Goal: Communication & Community: Answer question/provide support

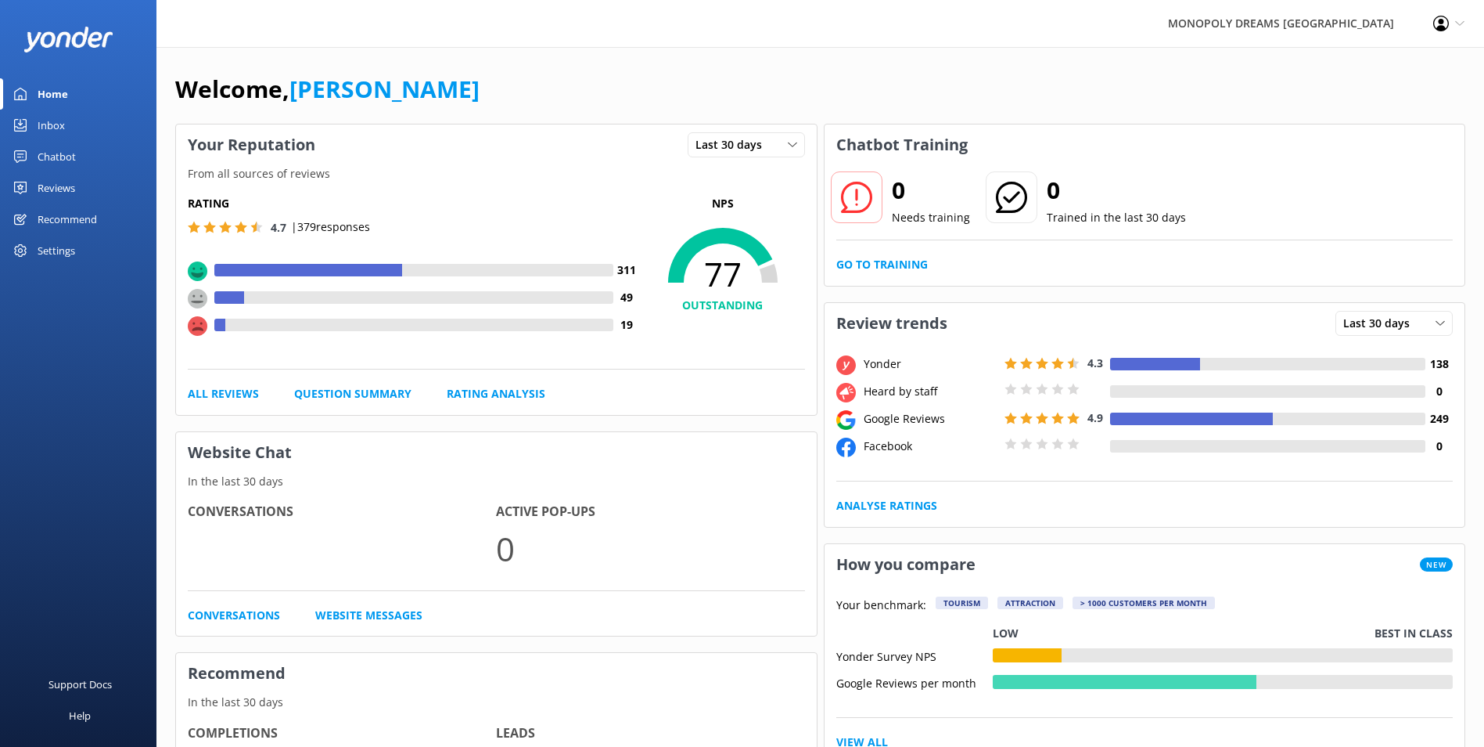
click at [61, 120] on div "Inbox" at bounding box center [51, 125] width 27 height 31
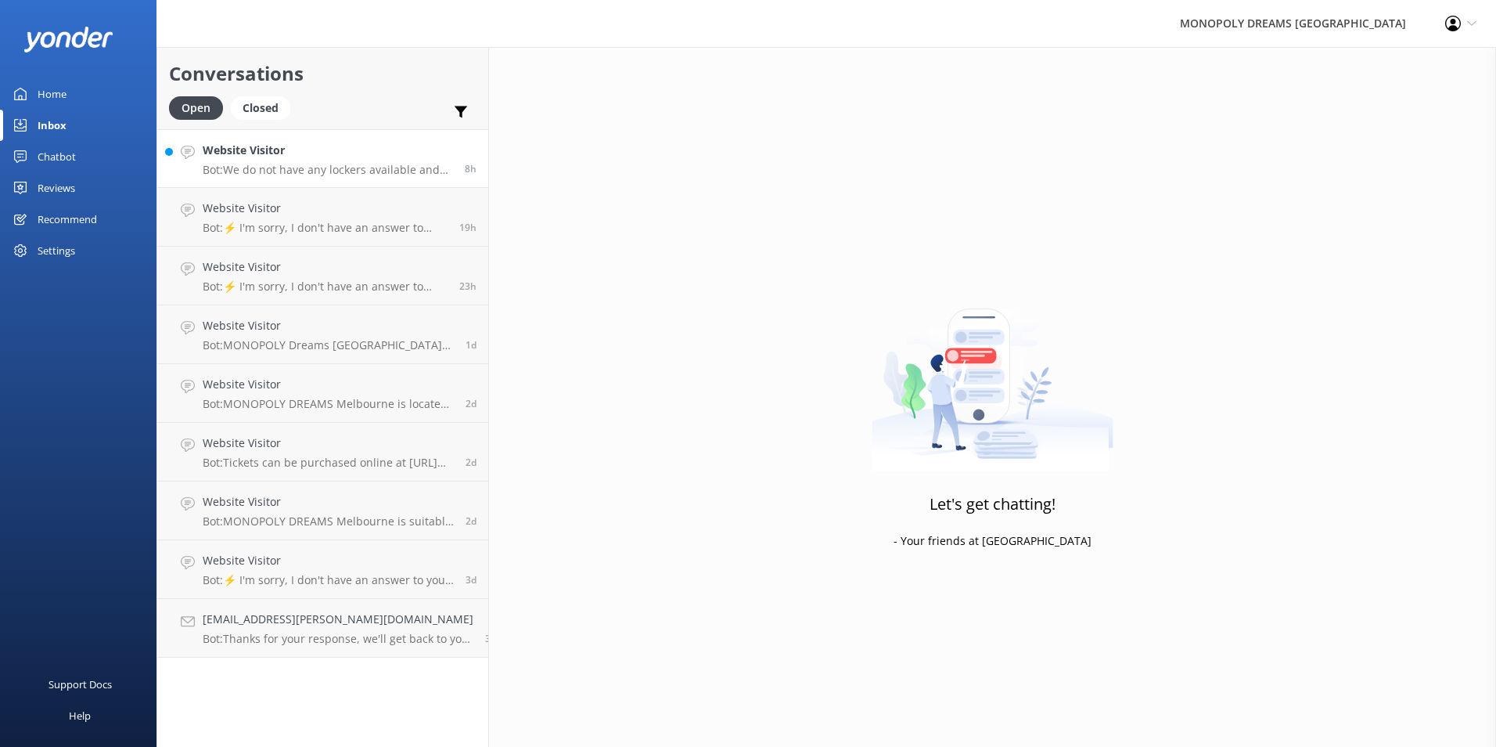
click at [302, 165] on p "Bot: We do not have any lockers available and cannot store any bags, luggage, o…" at bounding box center [328, 170] width 250 height 14
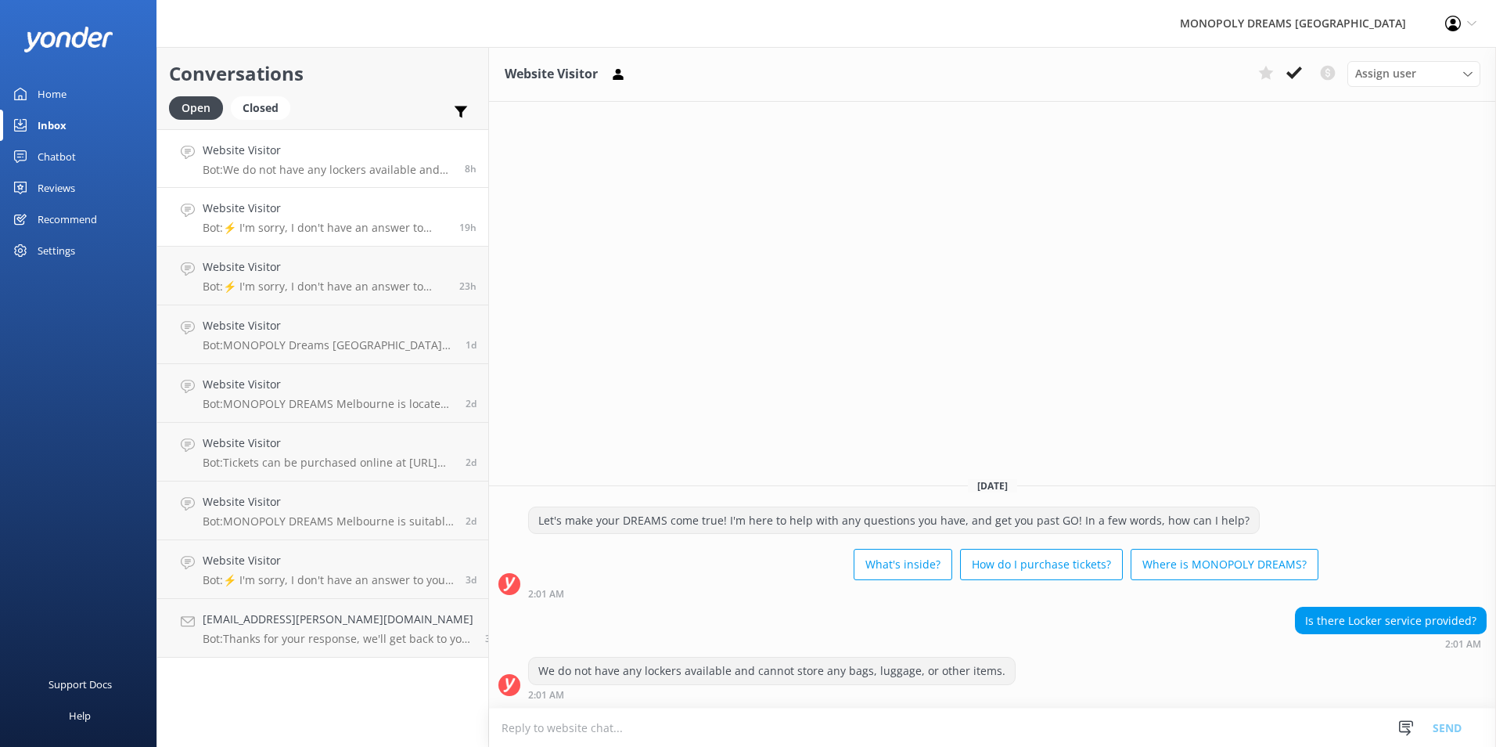
click at [390, 218] on div "Website Visitor Bot: ⚡ I'm sorry, I don't have an answer to your question. Coul…" at bounding box center [325, 217] width 245 height 34
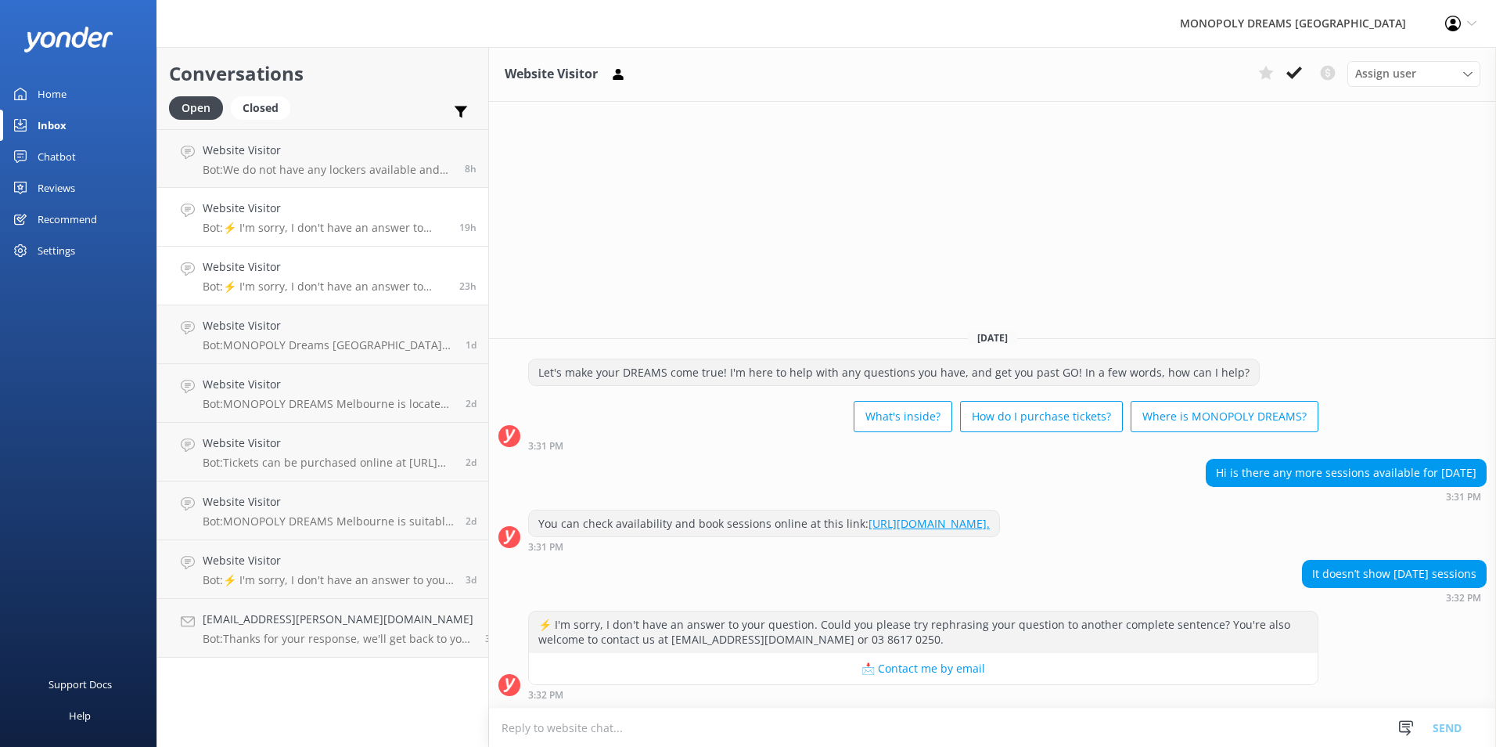
click at [291, 285] on p "Bot: ⚡ I'm sorry, I don't have an answer to your question. Could you please try…" at bounding box center [325, 286] width 245 height 14
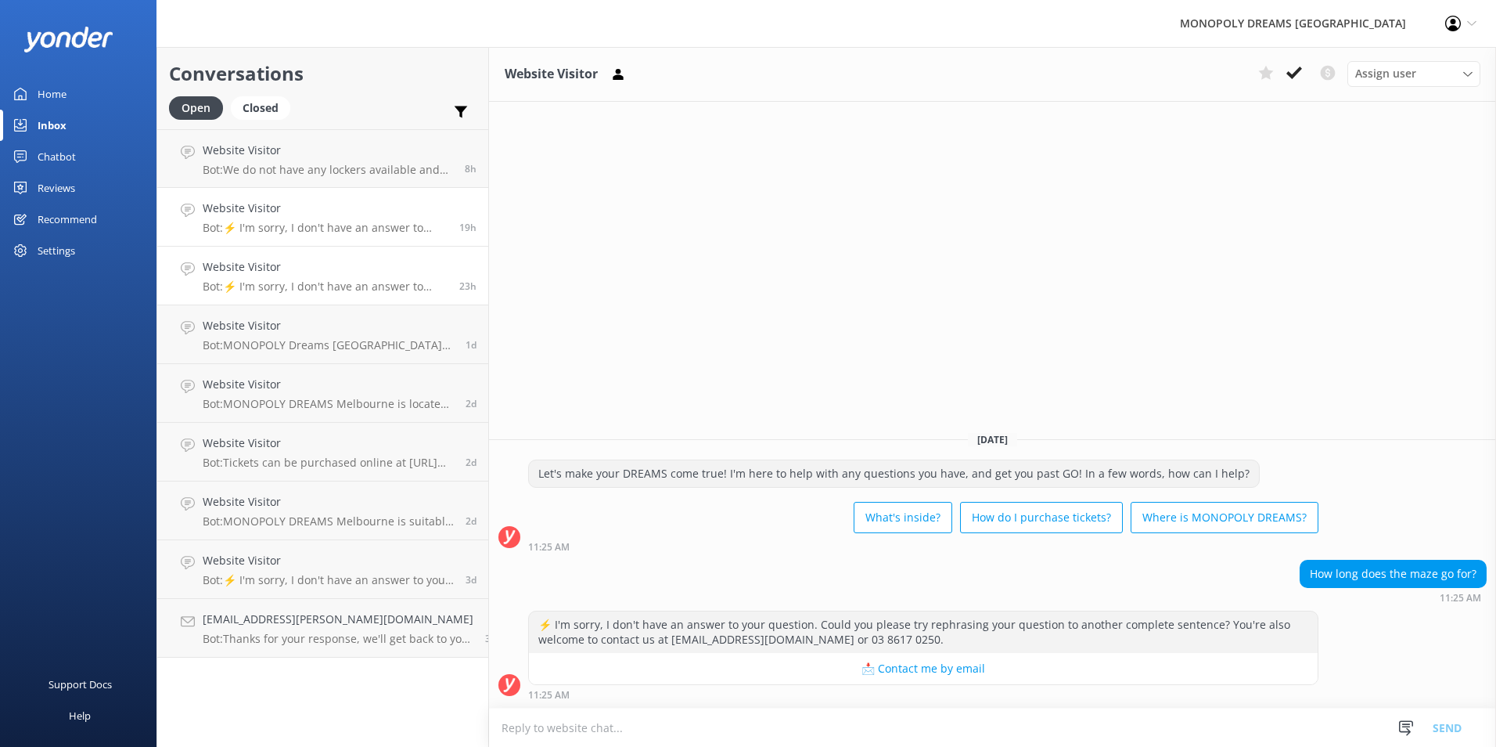
click at [353, 206] on h4 "Website Visitor" at bounding box center [325, 208] width 245 height 17
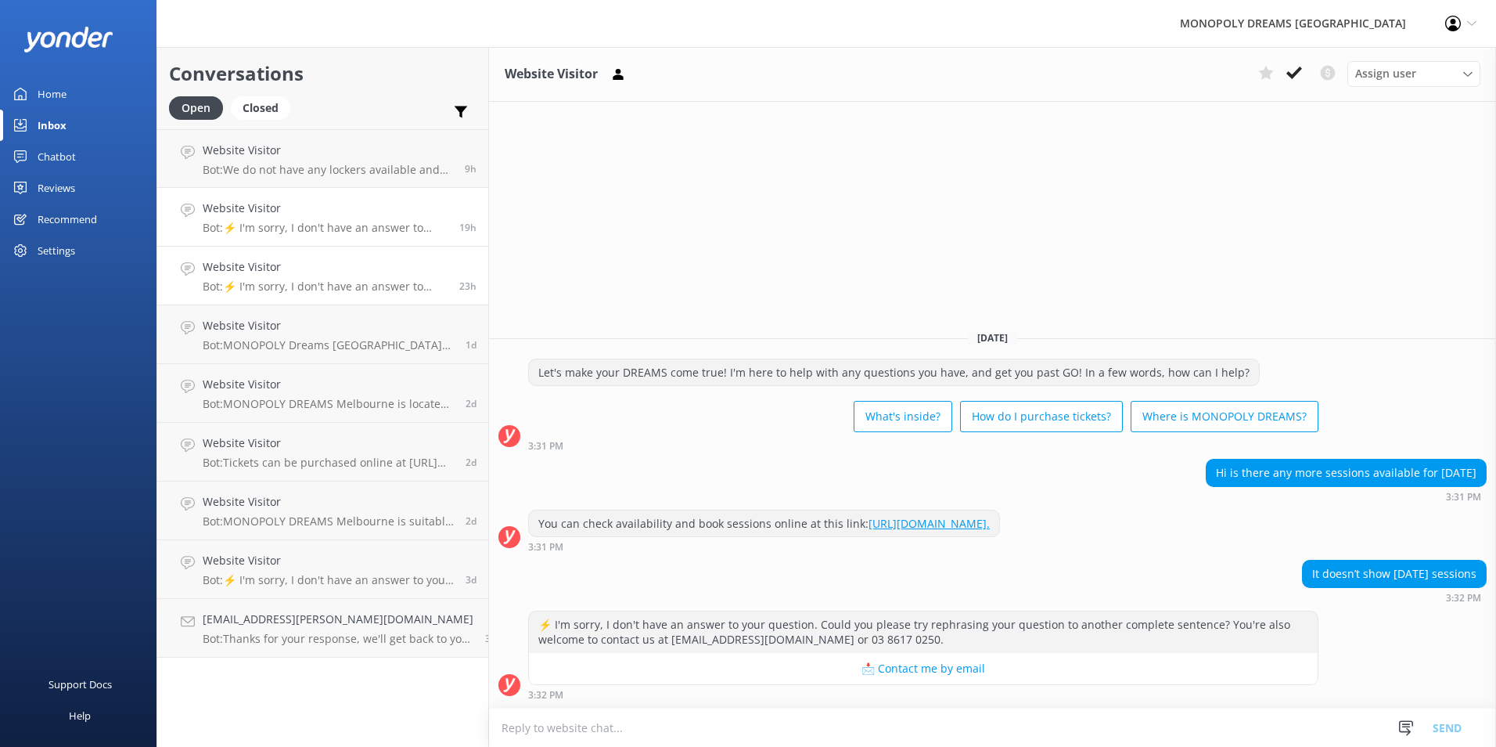
click at [280, 265] on h4 "Website Visitor" at bounding box center [325, 266] width 245 height 17
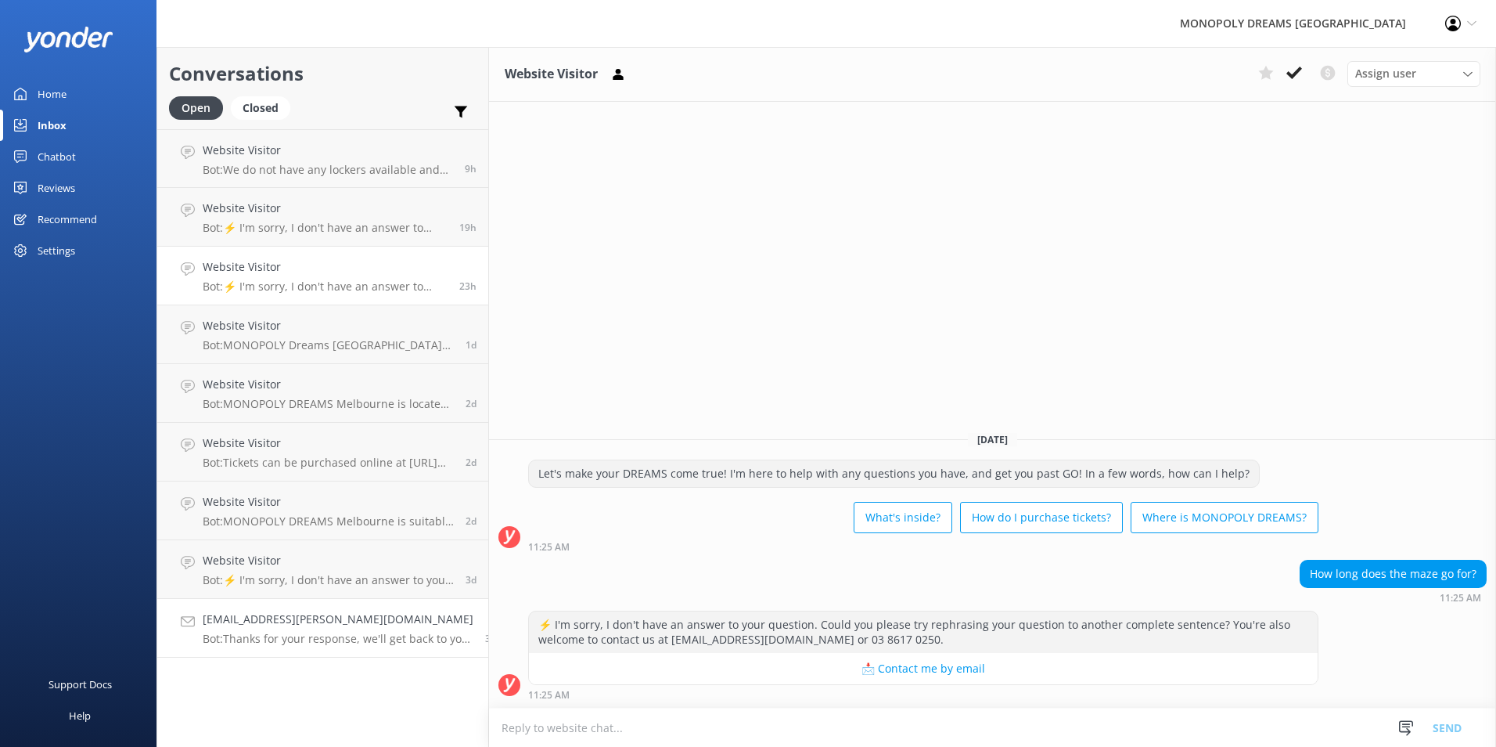
click at [329, 619] on h4 "[EMAIL_ADDRESS][PERSON_NAME][DOMAIN_NAME]" at bounding box center [338, 618] width 271 height 17
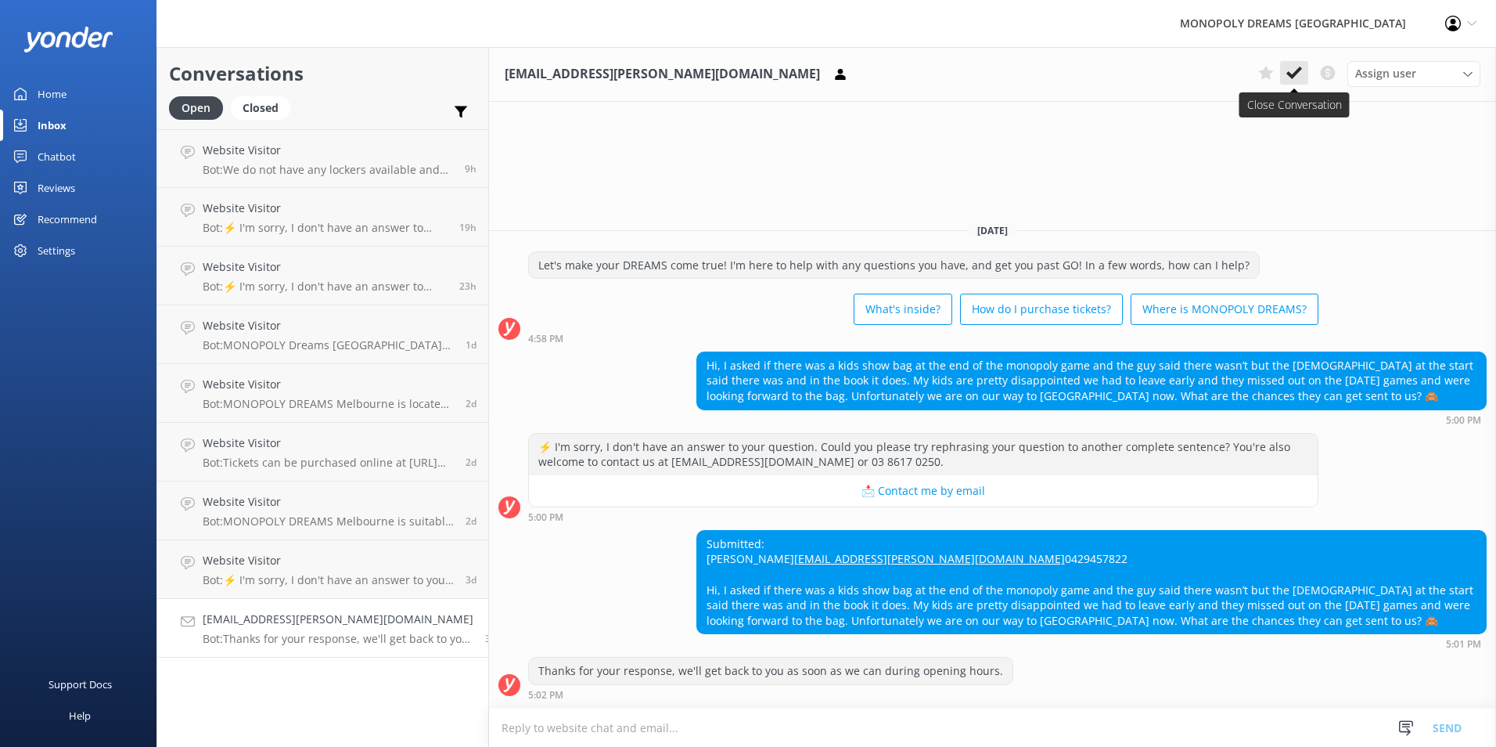
click at [1302, 67] on button at bounding box center [1294, 72] width 28 height 23
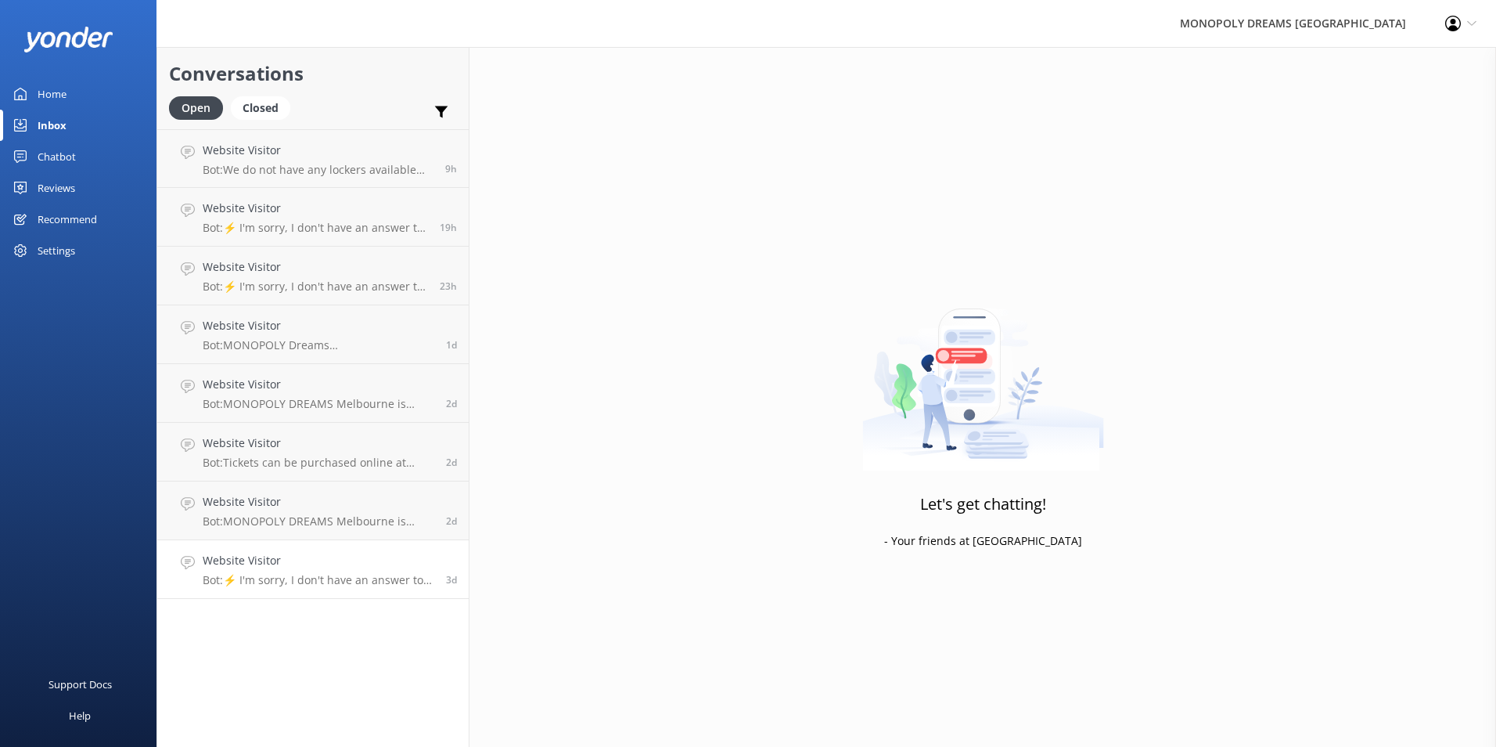
click at [331, 570] on div "Website Visitor Bot: ⚡ I'm sorry, I don't have an answer to your question. Coul…" at bounding box center [319, 569] width 232 height 34
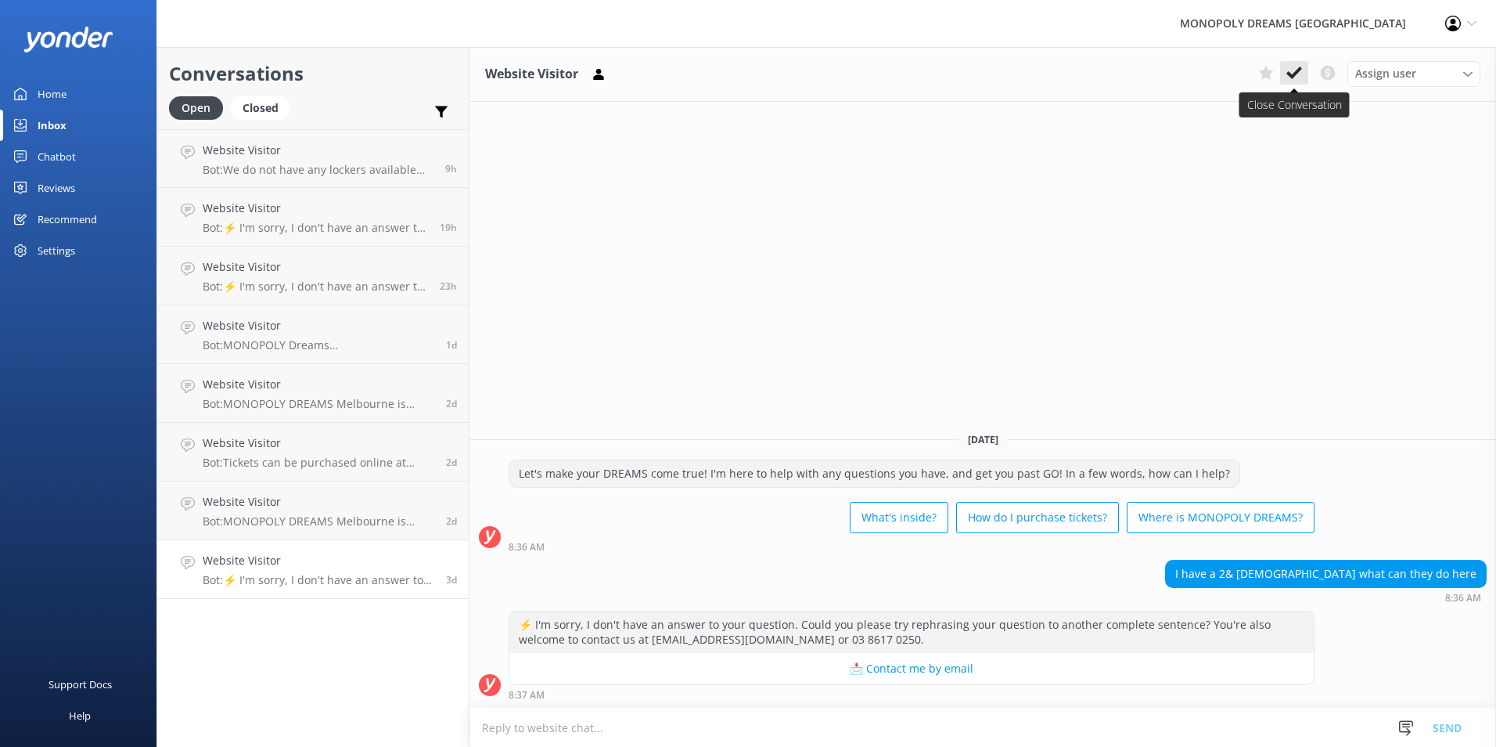
click at [1290, 84] on button at bounding box center [1294, 72] width 28 height 23
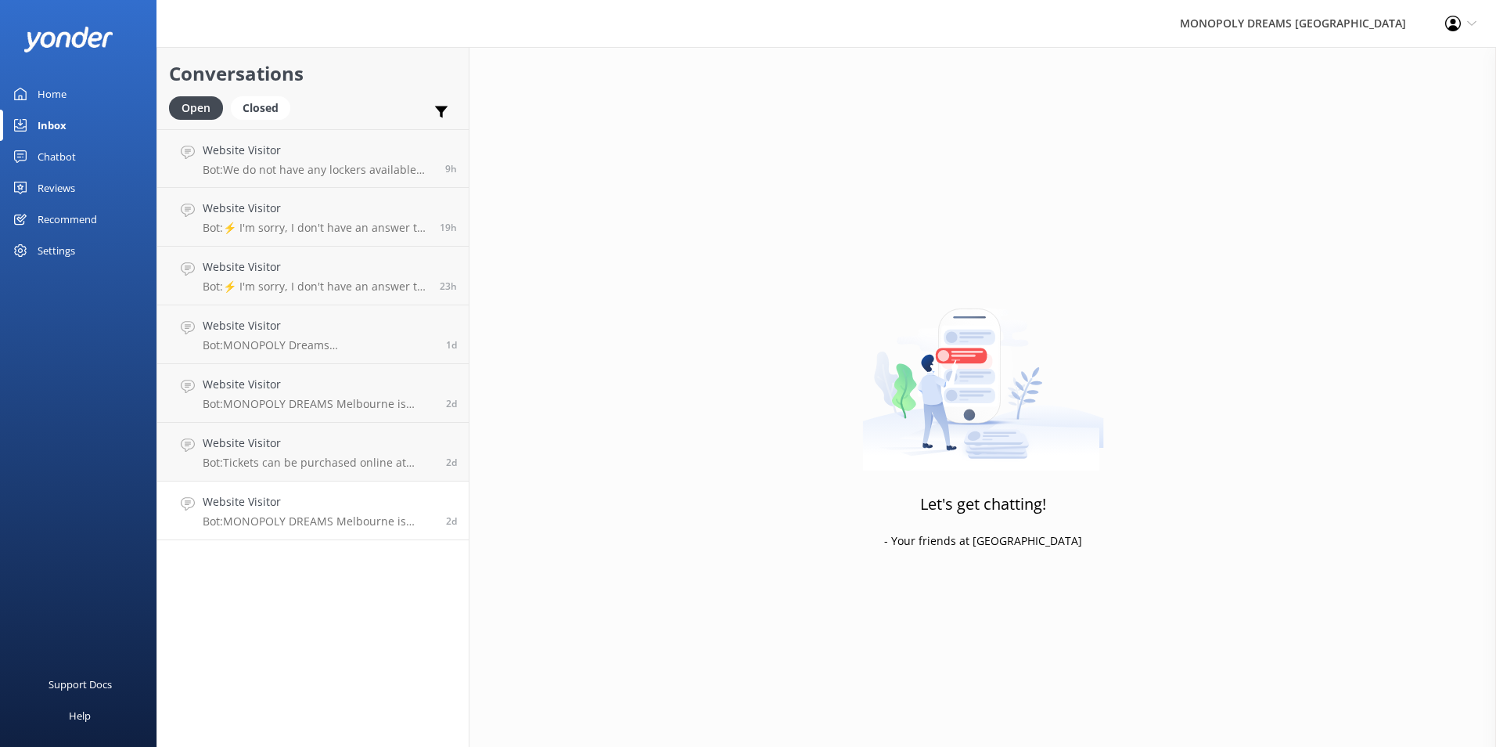
click at [302, 529] on link "Website Visitor Bot: MONOPOLY DREAMS [GEOGRAPHIC_DATA] is suitable for all ages…" at bounding box center [312, 510] width 311 height 59
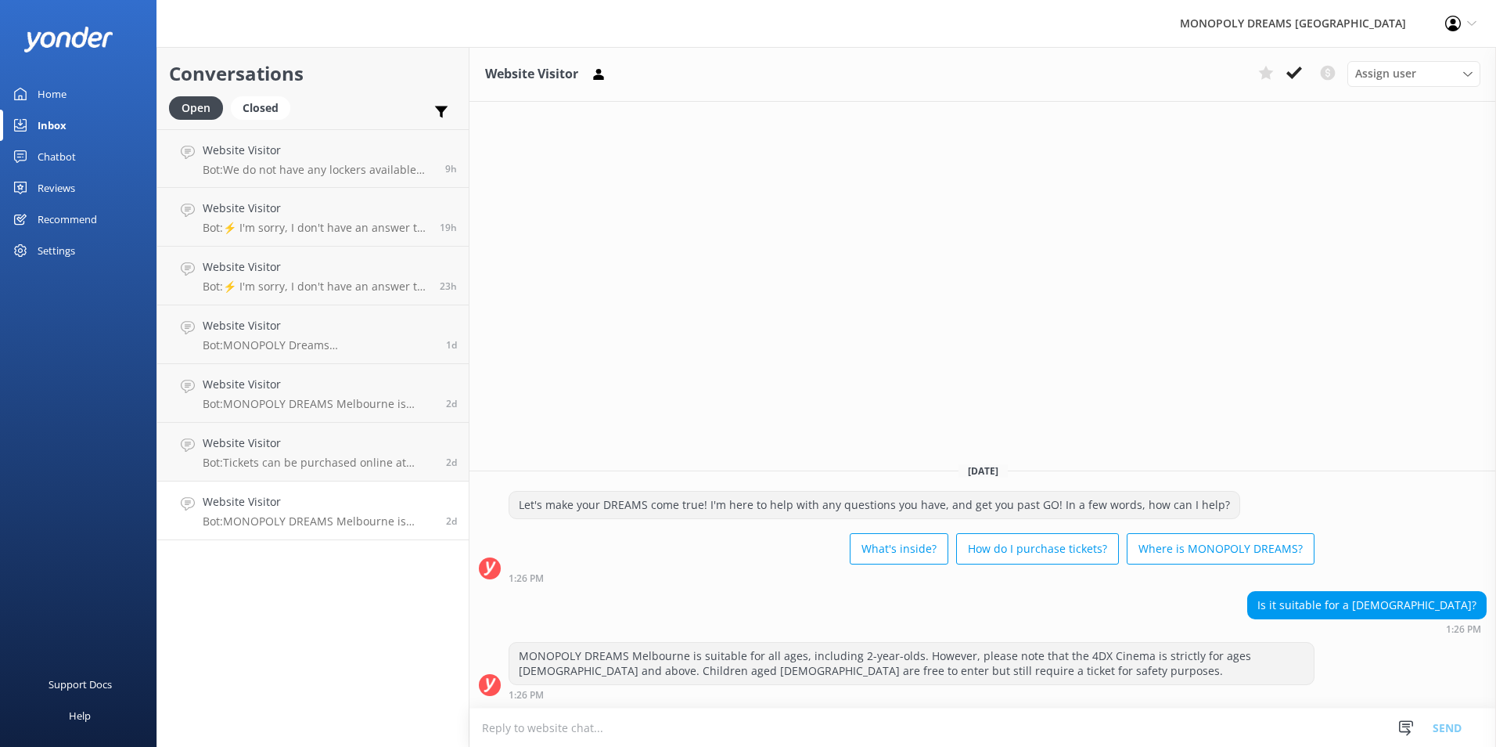
click at [1290, 85] on div "Assign user [PERSON_NAME] [PERSON_NAME] [PERSON_NAME] [PERSON_NAME] [PERSON_NAM…" at bounding box center [1366, 73] width 229 height 25
click at [1292, 81] on button at bounding box center [1294, 72] width 28 height 23
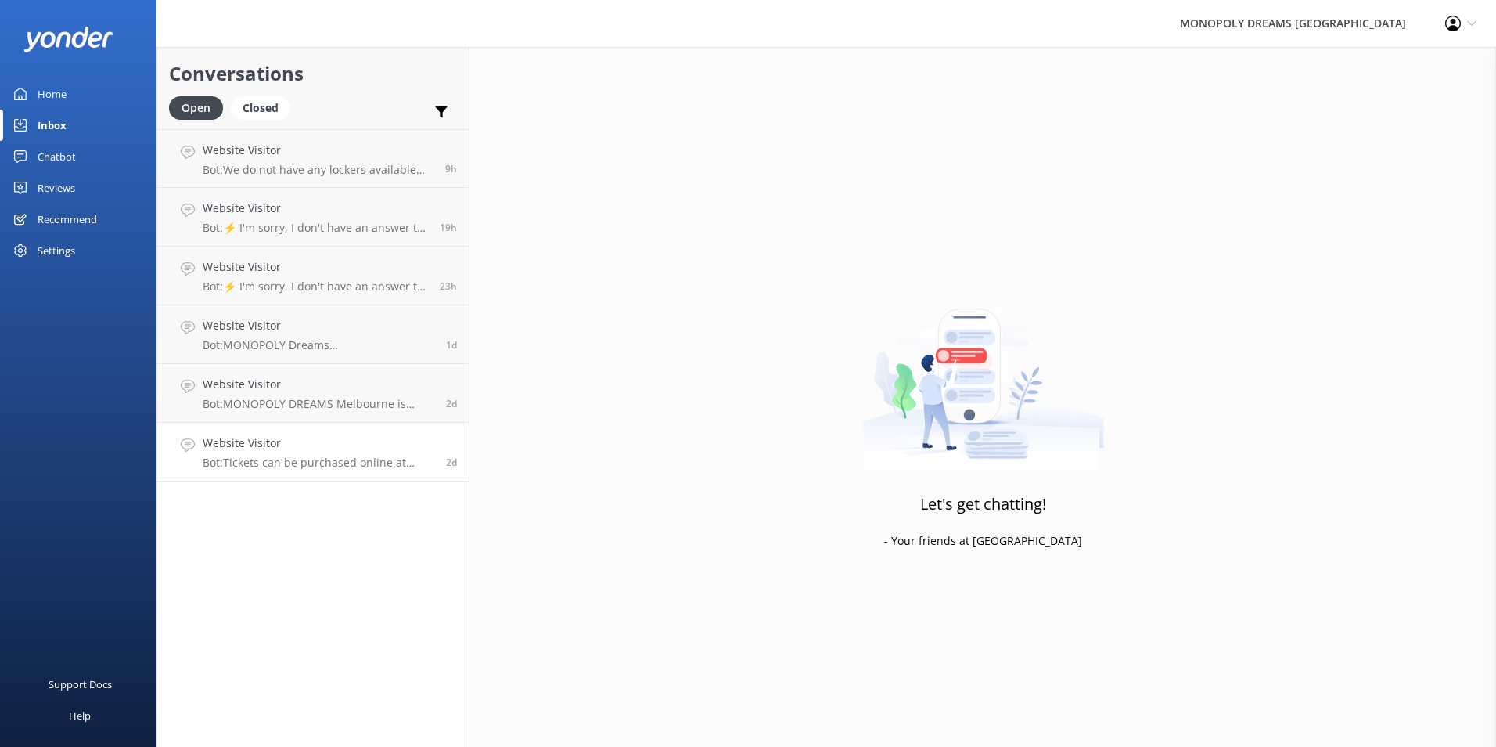
click at [341, 454] on div "Website Visitor Bot: Tickets can be purchased online at [URL][DOMAIN_NAME] or a…" at bounding box center [319, 451] width 232 height 34
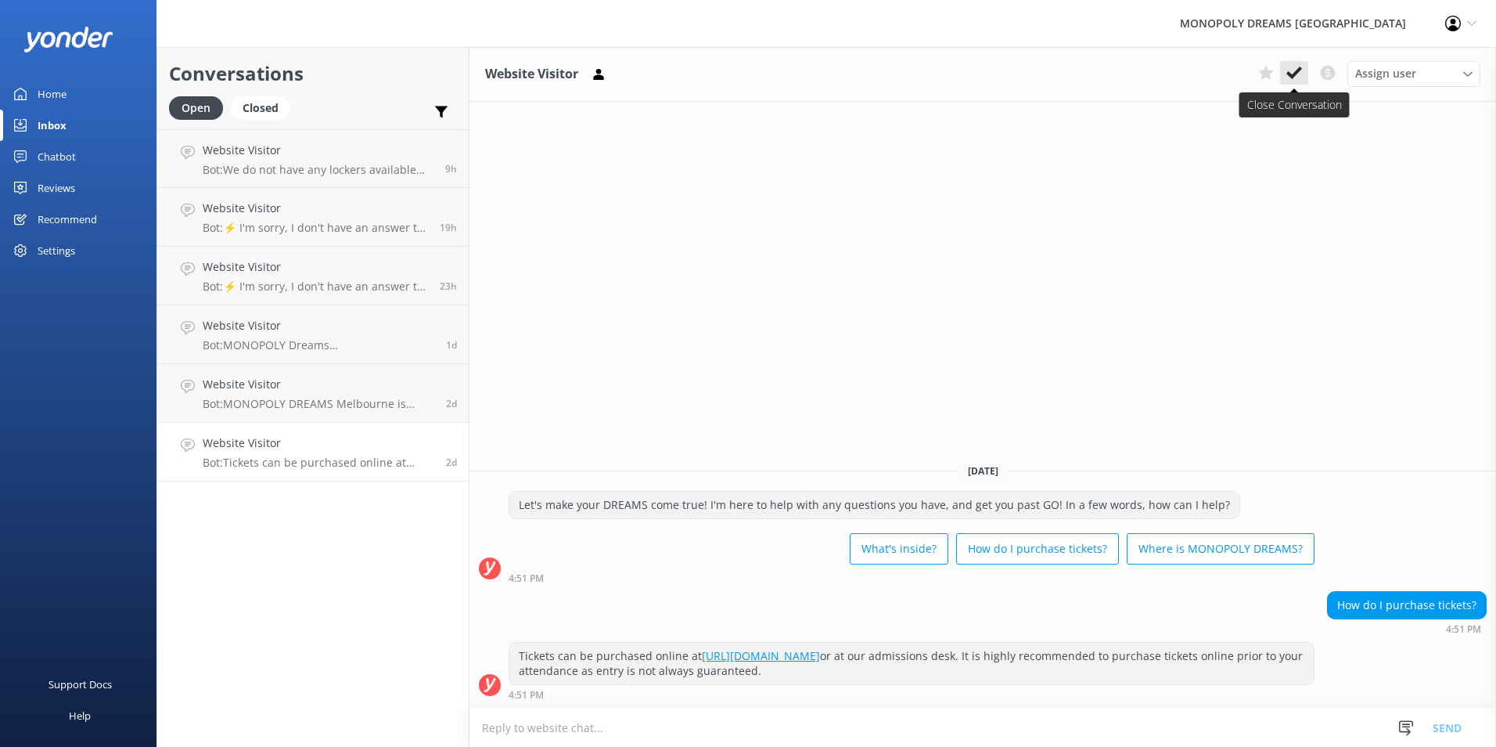
click at [1288, 73] on use at bounding box center [1295, 73] width 16 height 13
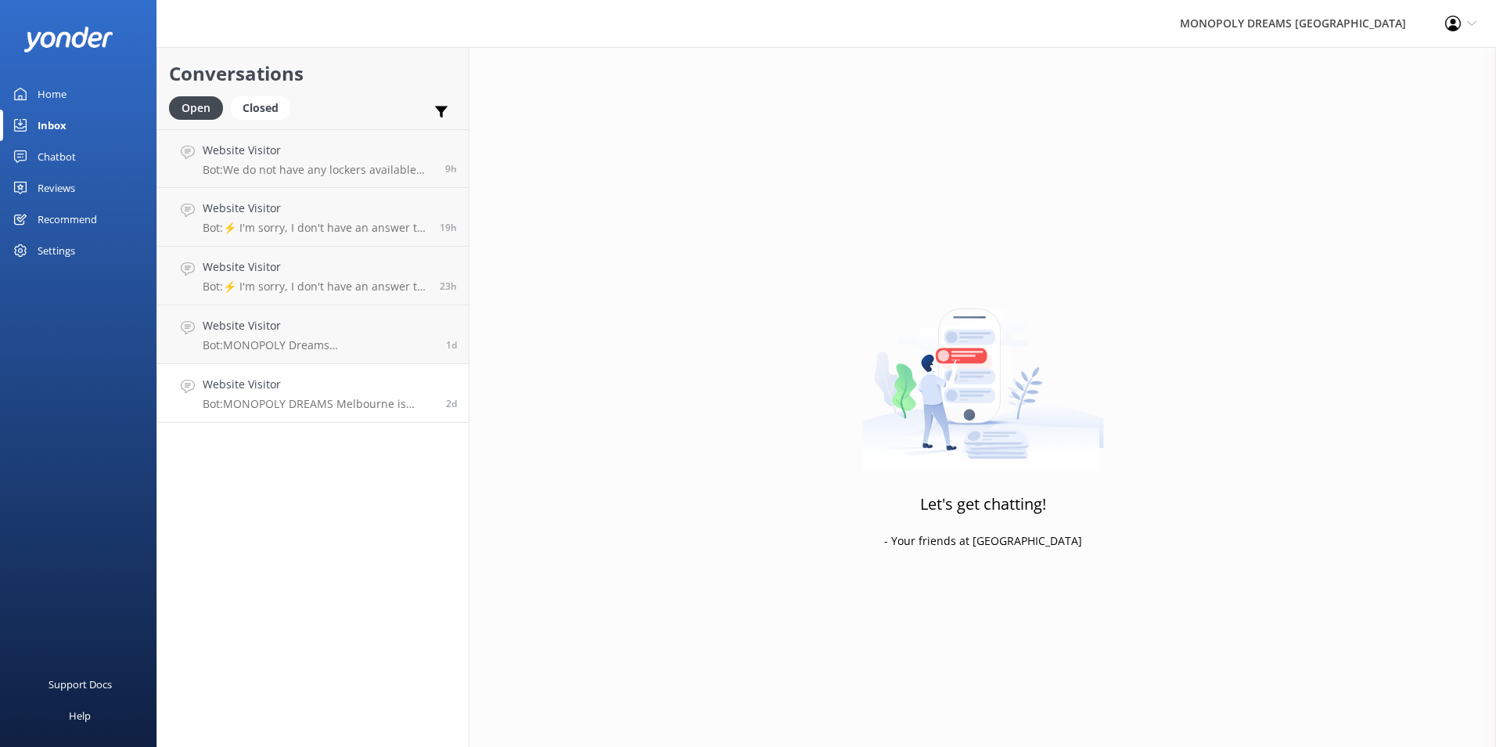
click at [295, 405] on p "Bot: MONOPOLY DREAMS Melbourne is located on the Lower Ground Floor of [GEOGRAP…" at bounding box center [319, 404] width 232 height 14
